Goal: Information Seeking & Learning: Check status

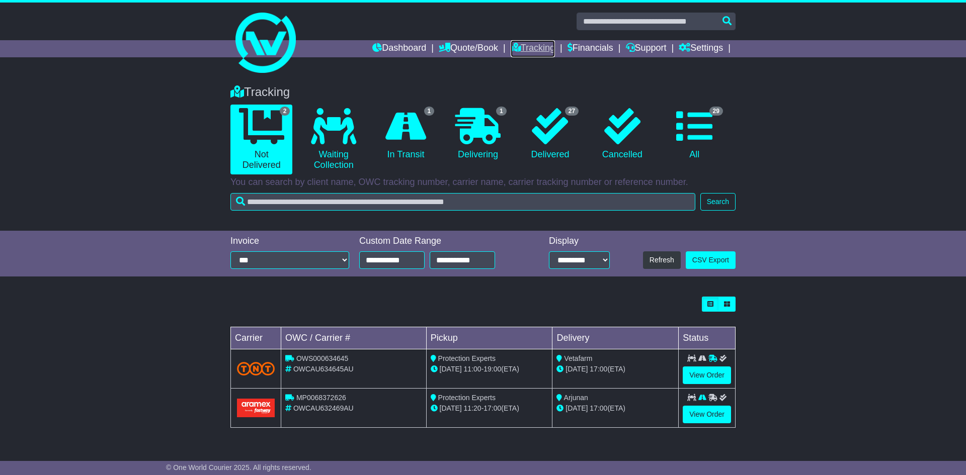
click at [528, 46] on link "Tracking" at bounding box center [532, 48] width 44 height 17
click at [714, 412] on link "View Order" at bounding box center [706, 415] width 48 height 18
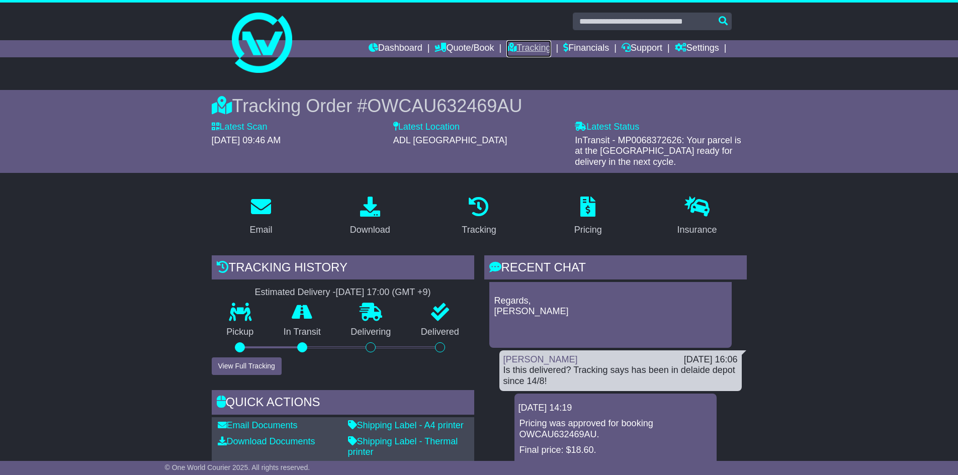
click at [534, 46] on link "Tracking" at bounding box center [528, 48] width 44 height 17
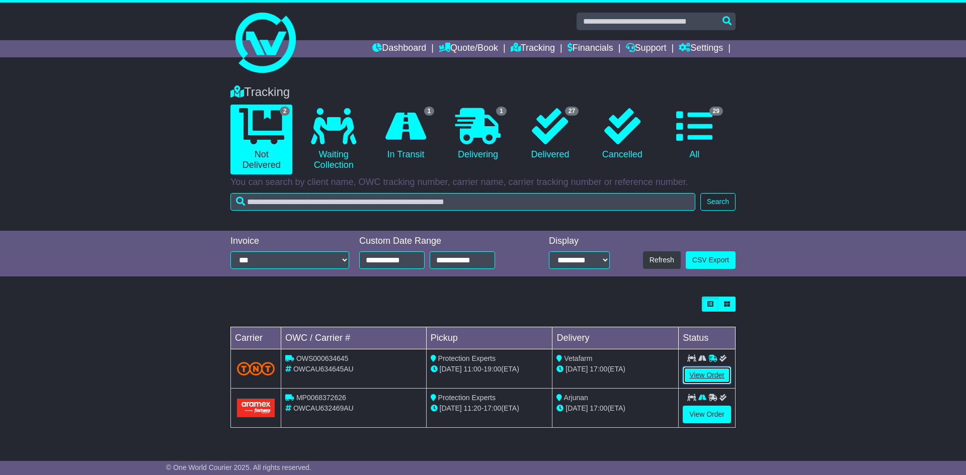
click at [697, 376] on link "View Order" at bounding box center [706, 376] width 48 height 18
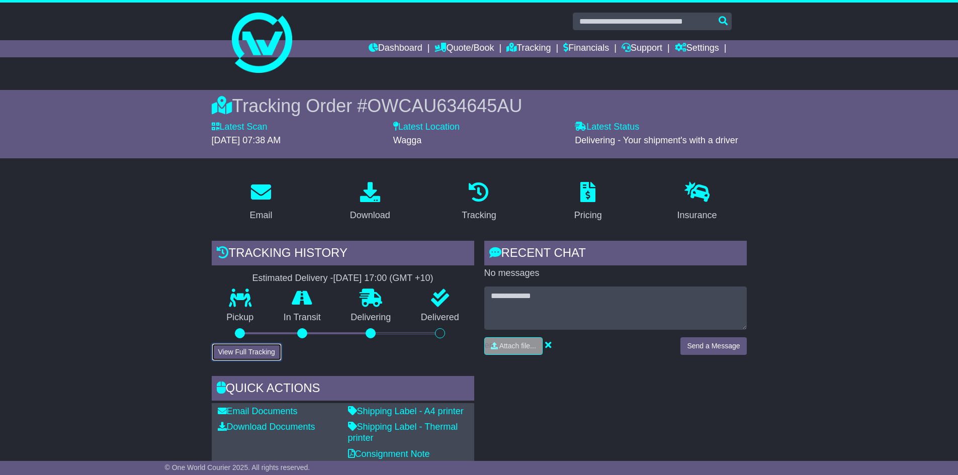
click at [256, 350] on button "View Full Tracking" at bounding box center [247, 353] width 70 height 18
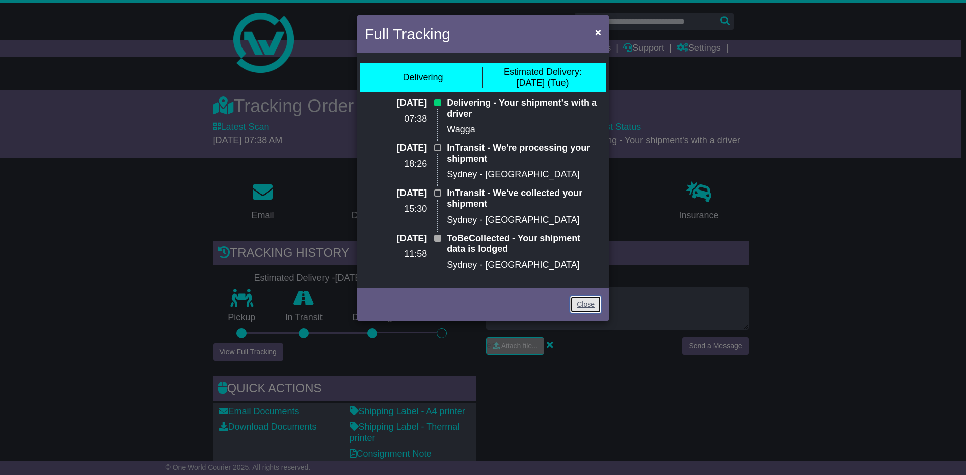
click at [585, 304] on link "Close" at bounding box center [585, 305] width 31 height 18
